Goal: Transaction & Acquisition: Obtain resource

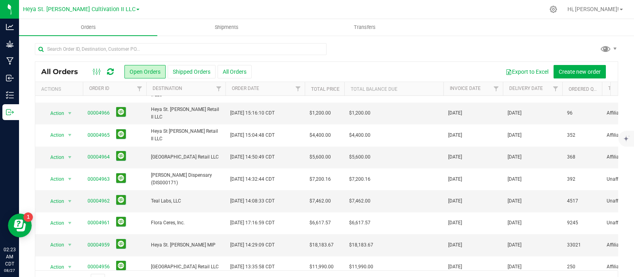
scroll to position [243, 0]
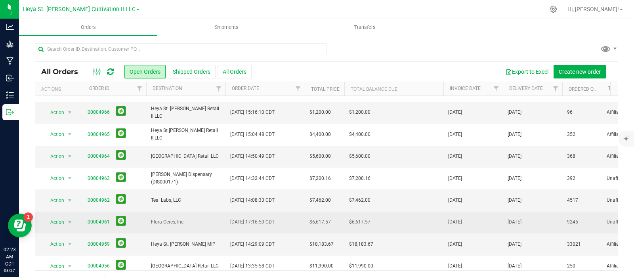
click at [97, 218] on link "00004961" at bounding box center [99, 222] width 22 height 8
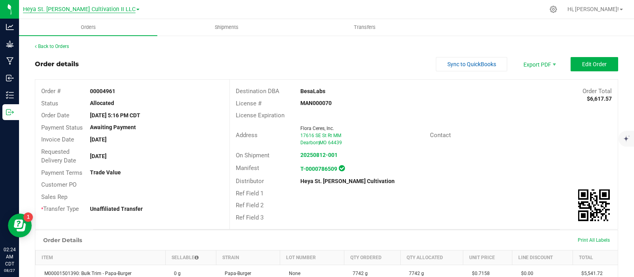
click at [113, 11] on span "Heya St. [PERSON_NAME] Cultivation II LLC" at bounding box center [79, 9] width 113 height 7
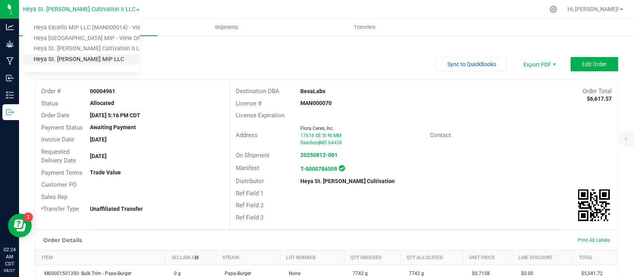
click at [92, 60] on link "Heya St. [PERSON_NAME] MIP LLC" at bounding box center [81, 59] width 117 height 11
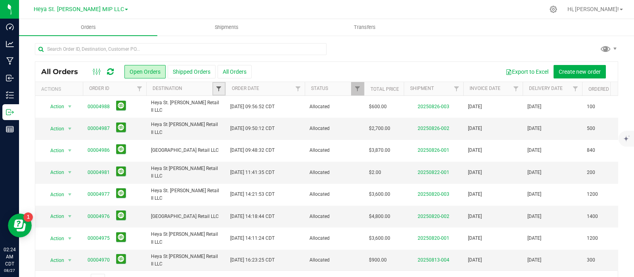
click at [221, 86] on span "Filter" at bounding box center [219, 89] width 6 height 6
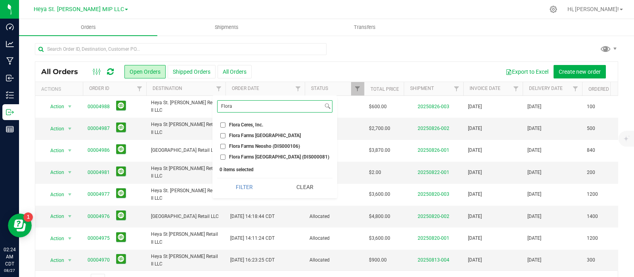
type input "Flora"
click at [249, 127] on span "Flora Ceres, Inc." at bounding box center [246, 124] width 34 height 5
click at [226, 127] on input "Flora Ceres, Inc." at bounding box center [222, 124] width 5 height 5
checkbox input "true"
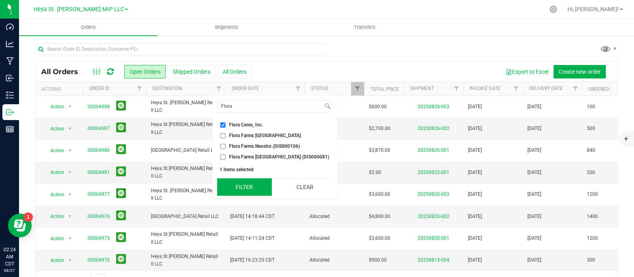
click at [247, 190] on button "Filter" at bounding box center [244, 186] width 55 height 17
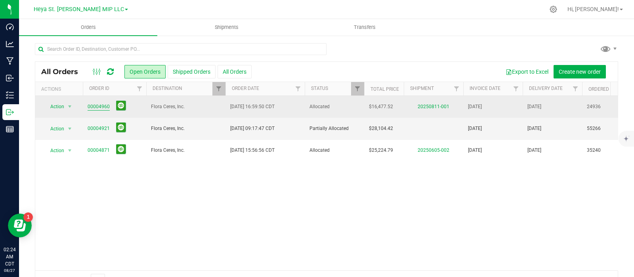
click at [98, 109] on link "00004960" at bounding box center [99, 107] width 22 height 8
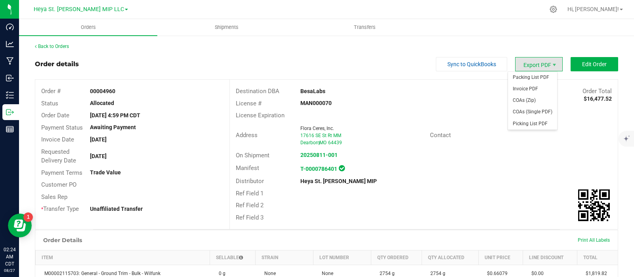
click at [528, 67] on span "Export PDF" at bounding box center [539, 64] width 48 height 14
click at [530, 88] on span "Invoice PDF" at bounding box center [532, 88] width 49 height 11
